Goal: Transaction & Acquisition: Subscribe to service/newsletter

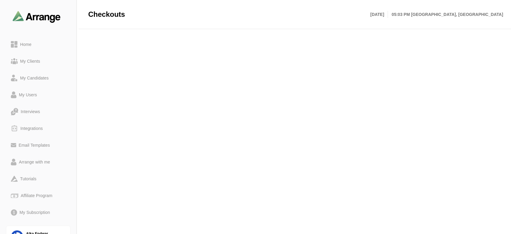
scroll to position [82, 0]
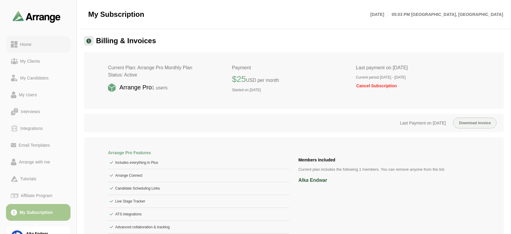
click at [39, 45] on div "Home" at bounding box center [38, 44] width 55 height 7
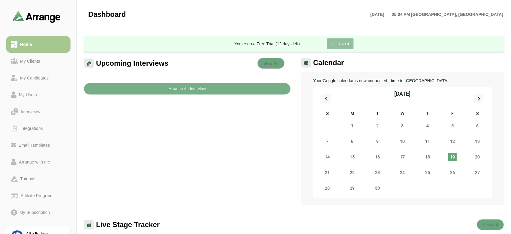
click at [338, 40] on button "Upgrade" at bounding box center [339, 43] width 26 height 11
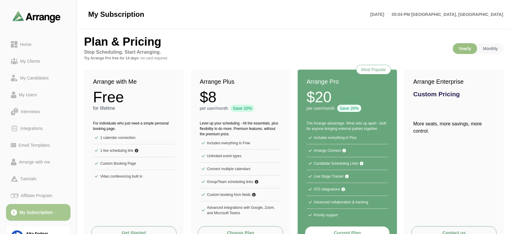
scroll to position [64, 0]
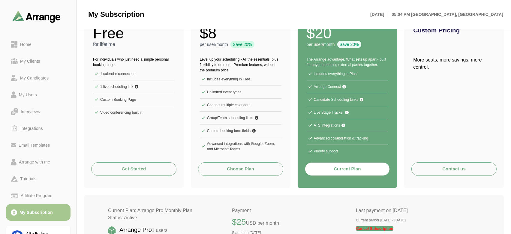
click at [336, 171] on button "Current Plan" at bounding box center [347, 168] width 85 height 13
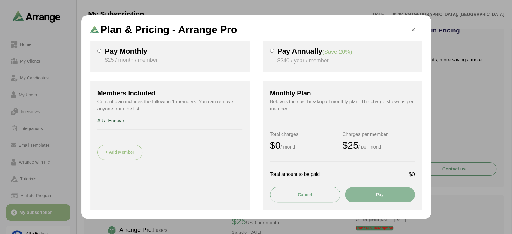
click at [273, 53] on div at bounding box center [272, 56] width 4 height 17
click at [102, 52] on div "Pay Monthly $25 / month / member" at bounding box center [169, 55] width 159 height 31
click at [365, 193] on button "Pay" at bounding box center [380, 194] width 70 height 15
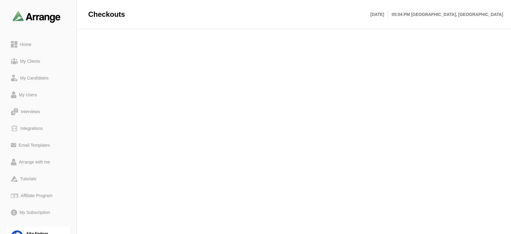
scroll to position [76, 0]
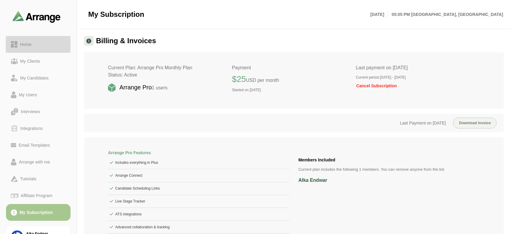
click at [22, 47] on div "Home" at bounding box center [26, 44] width 16 height 7
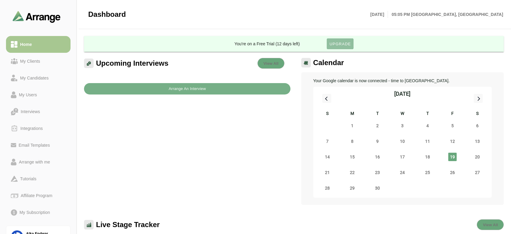
click at [345, 45] on span "Upgrade" at bounding box center [340, 44] width 22 height 4
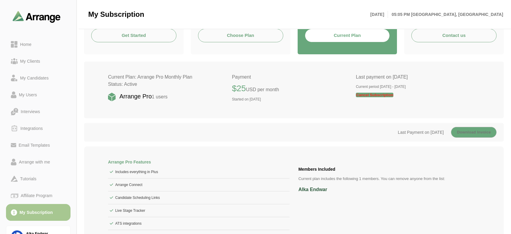
scroll to position [198, 0]
drag, startPoint x: 343, startPoint y: 86, endPoint x: 401, endPoint y: 95, distance: 58.6
click at [401, 95] on div "Current Plan: Arrange Pro Monthly Plan Status: Active Arrange Pro 1 users Payme…" at bounding box center [293, 89] width 419 height 57
click at [400, 95] on div "Last payment on September 19th 2025 Current period September 19th 2025 - Octobe…" at bounding box center [418, 89] width 124 height 33
